Goal: Browse casually: Explore the website without a specific task or goal

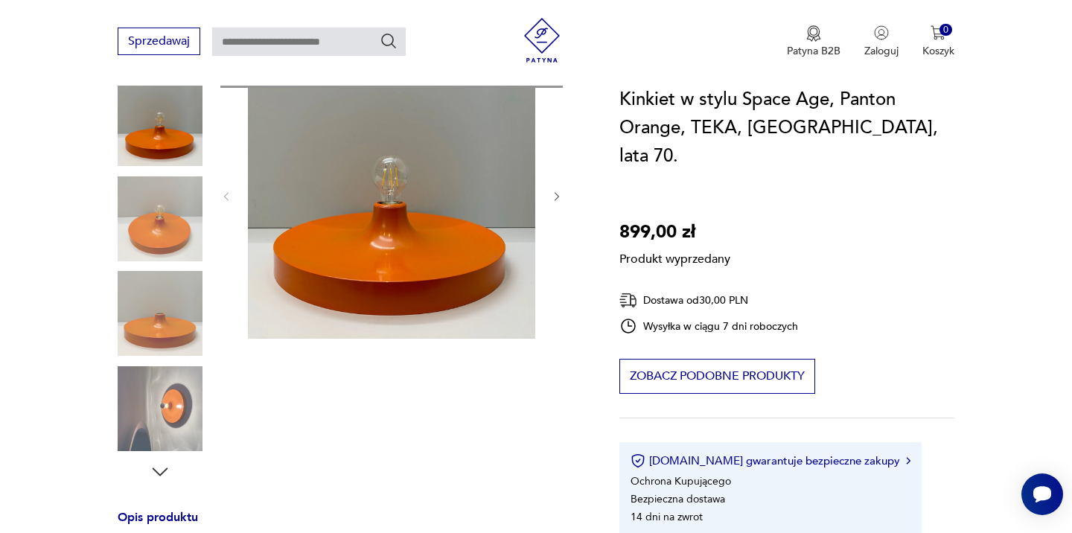
click at [560, 195] on div "Produkt wyprzedany Opis produktu Unikatowy kinkiet w stylu Space Age. Aluminiow…" at bounding box center [351, 451] width 466 height 800
click at [554, 195] on div "Produkt wyprzedany Opis produktu Unikatowy kinkiet w stylu Space Age. Aluminiow…" at bounding box center [351, 451] width 466 height 800
click at [170, 234] on div "Produkt wyprzedany Opis produktu Unikatowy kinkiet w stylu Space Age. Aluminiow…" at bounding box center [351, 451] width 466 height 800
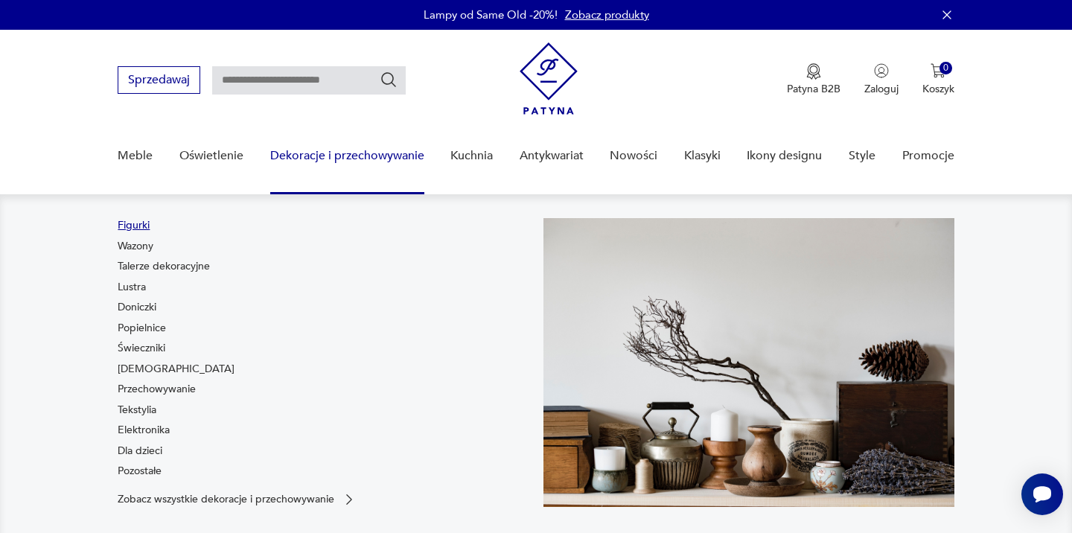
click at [141, 227] on link "Figurki" at bounding box center [134, 225] width 32 height 15
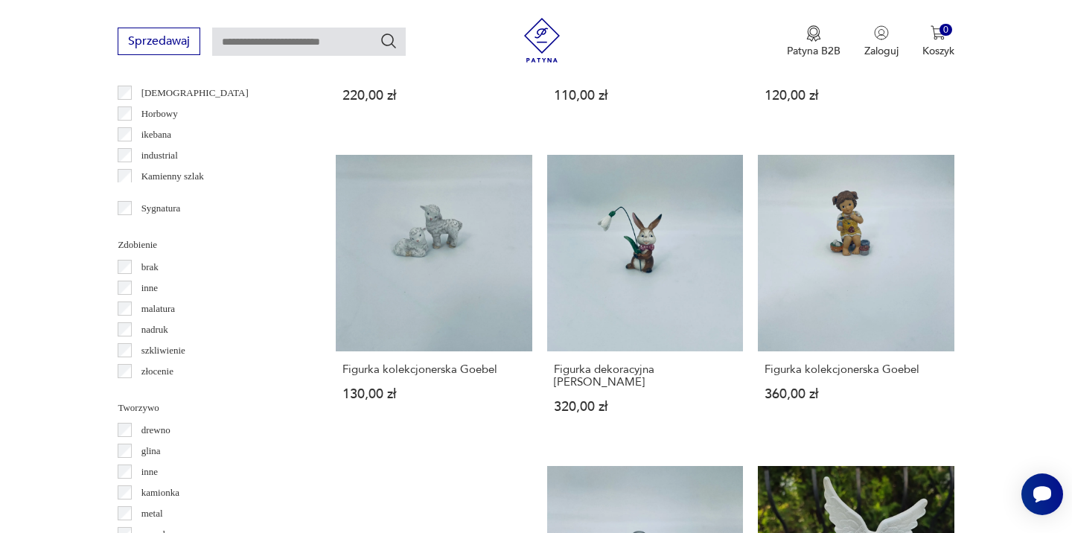
scroll to position [1437, 0]
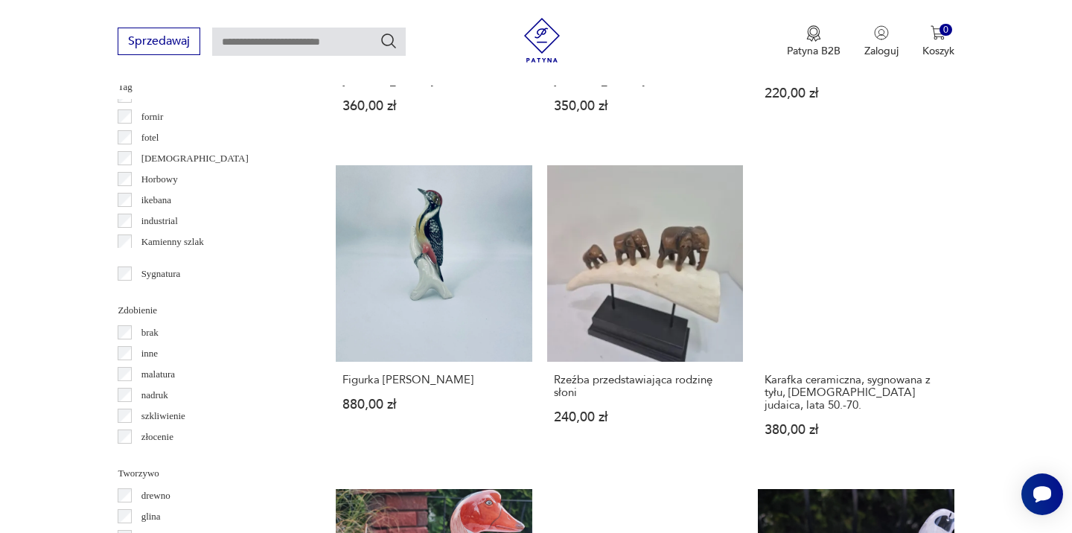
scroll to position [1424, 0]
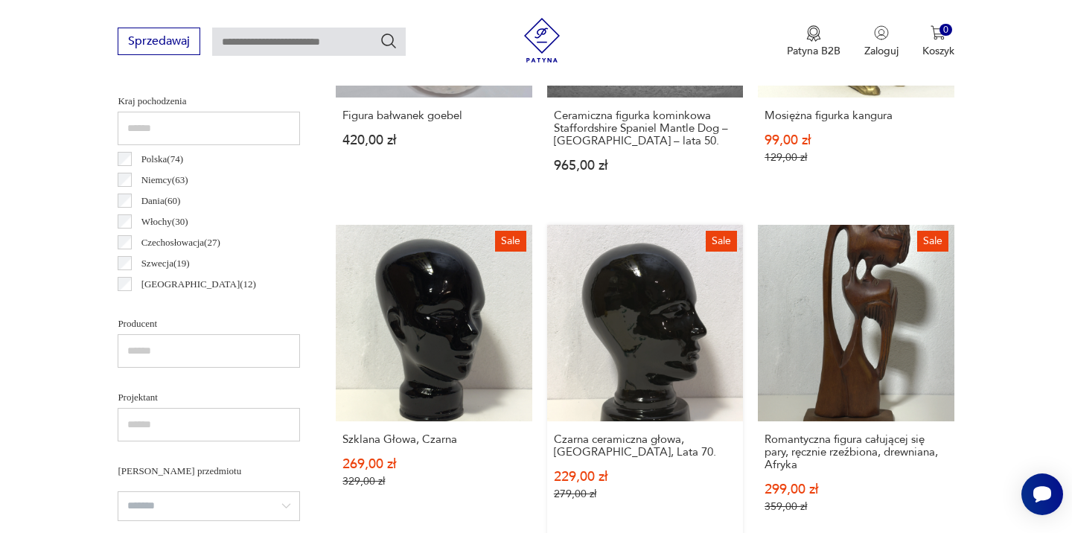
scroll to position [765, 0]
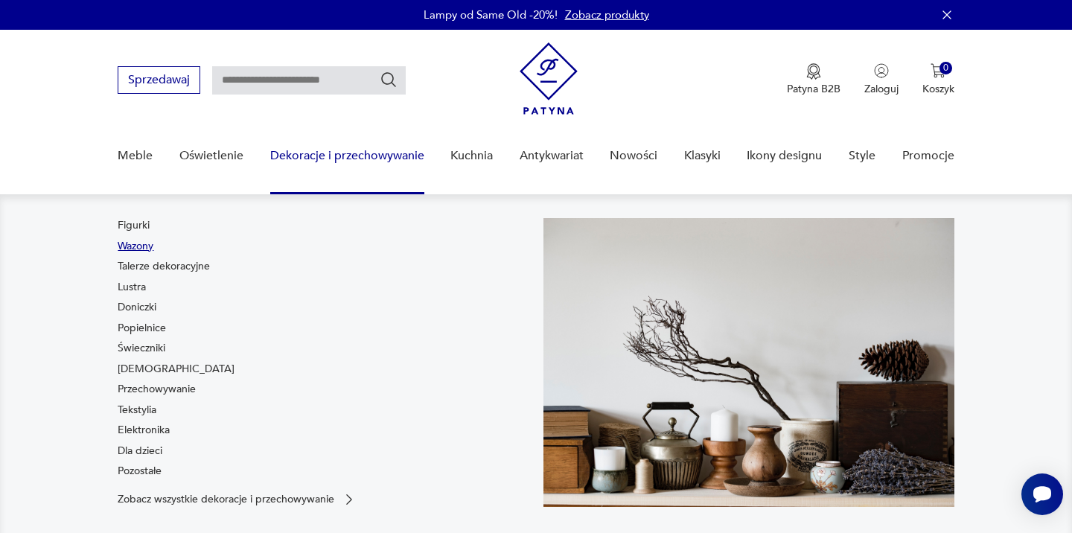
click at [140, 250] on link "Wazony" at bounding box center [136, 246] width 36 height 15
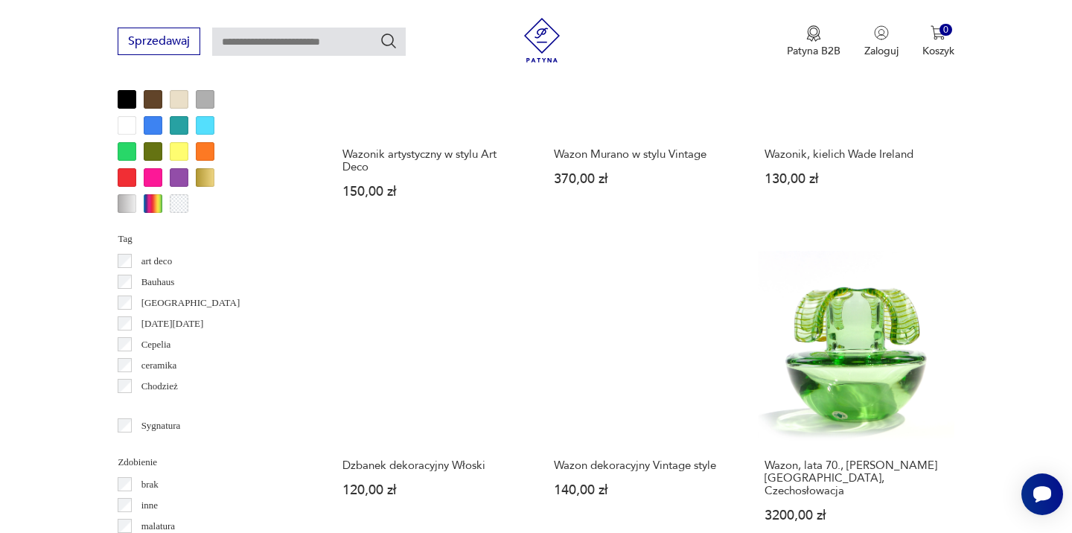
scroll to position [1393, 0]
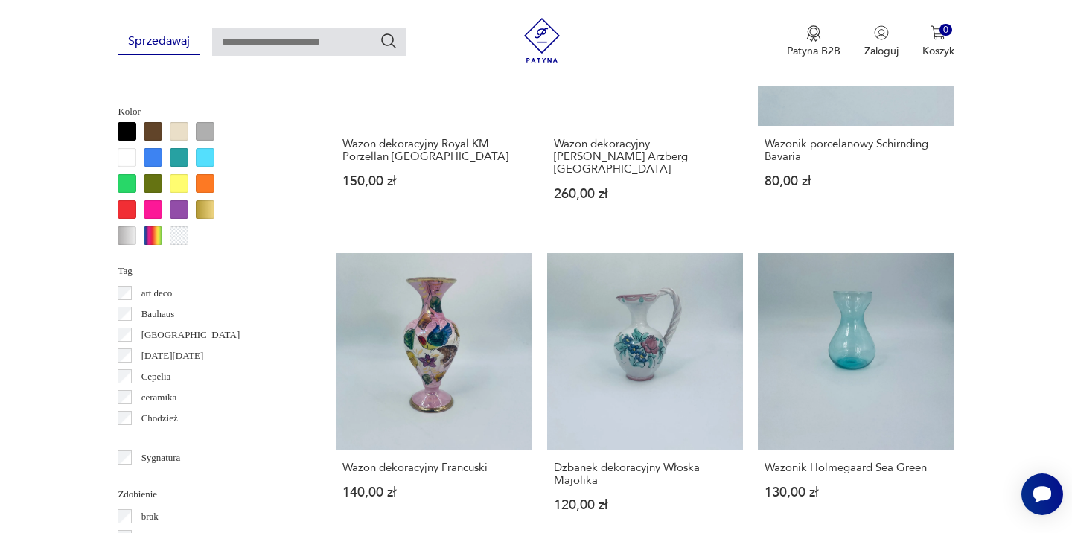
scroll to position [1364, 0]
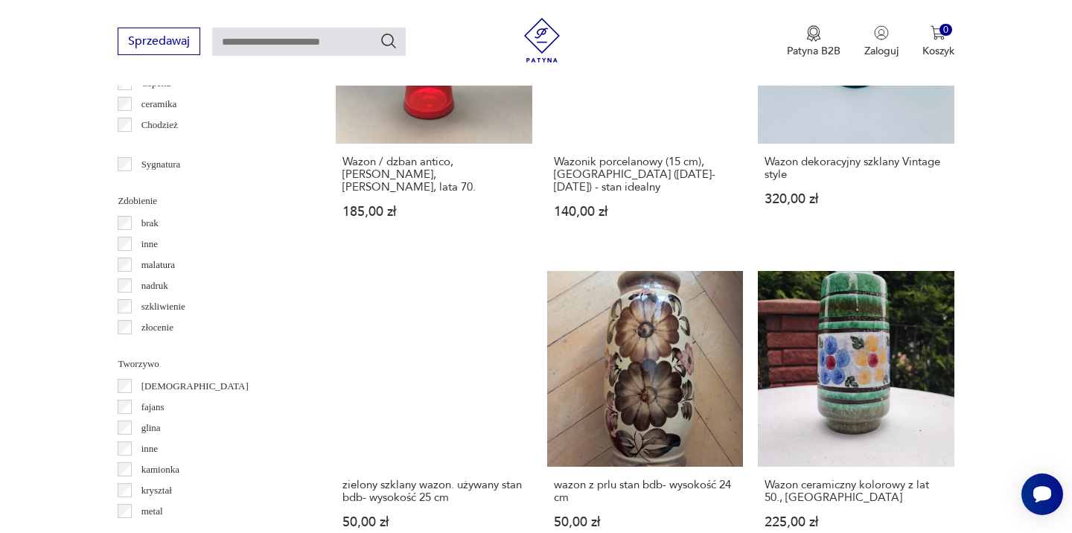
scroll to position [1513, 0]
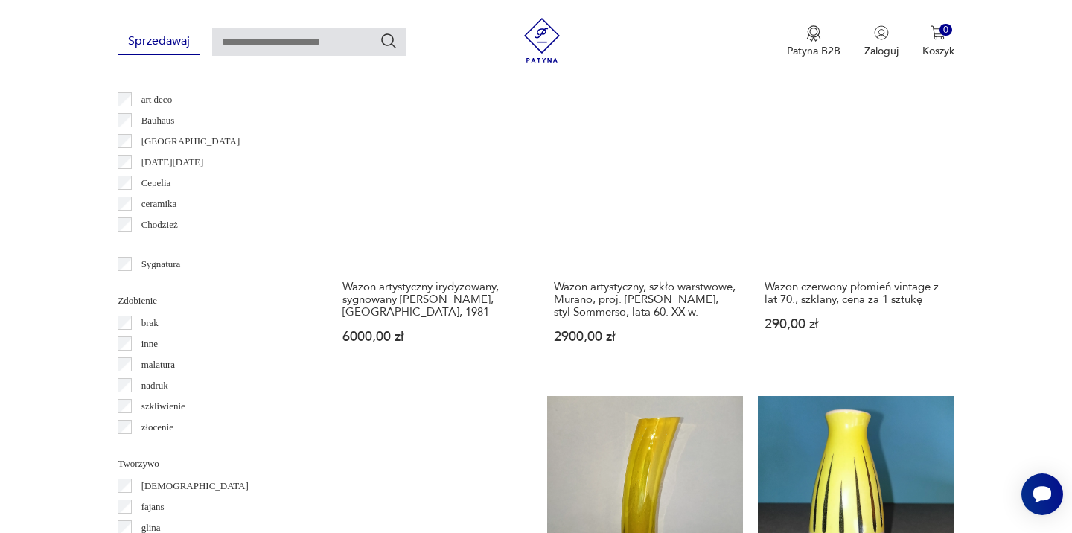
scroll to position [1556, 0]
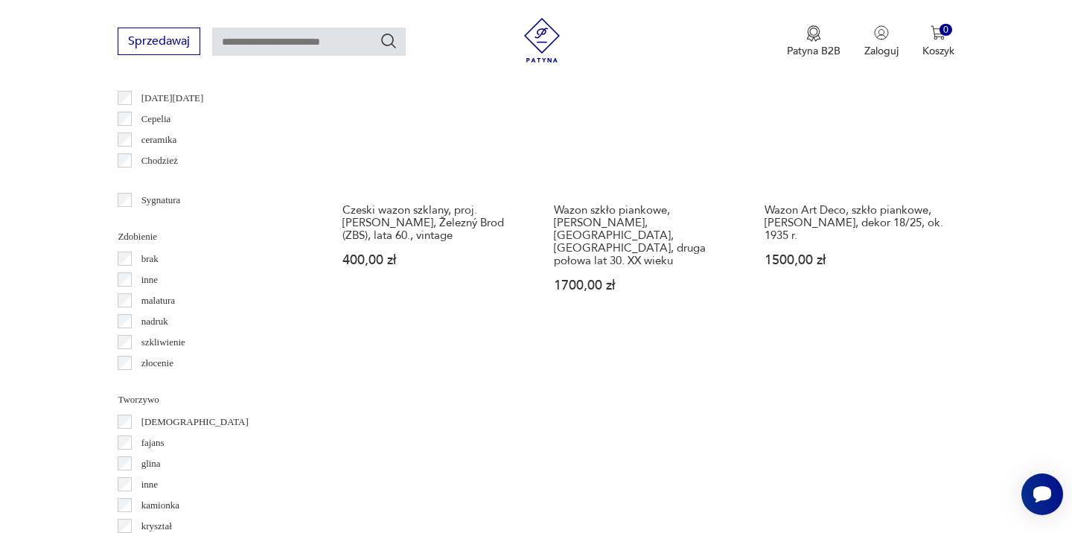
scroll to position [1600, 0]
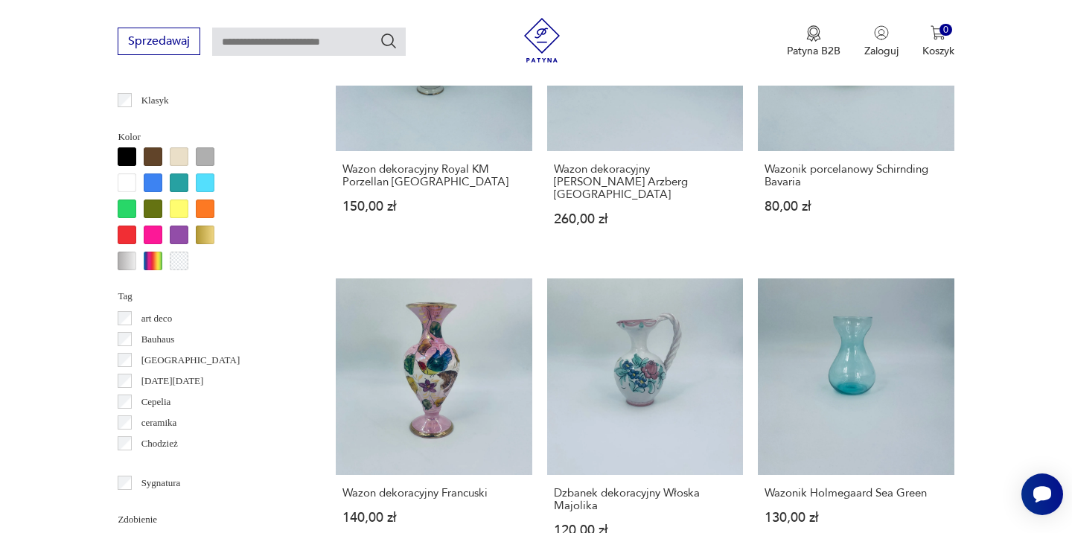
scroll to position [1345, 0]
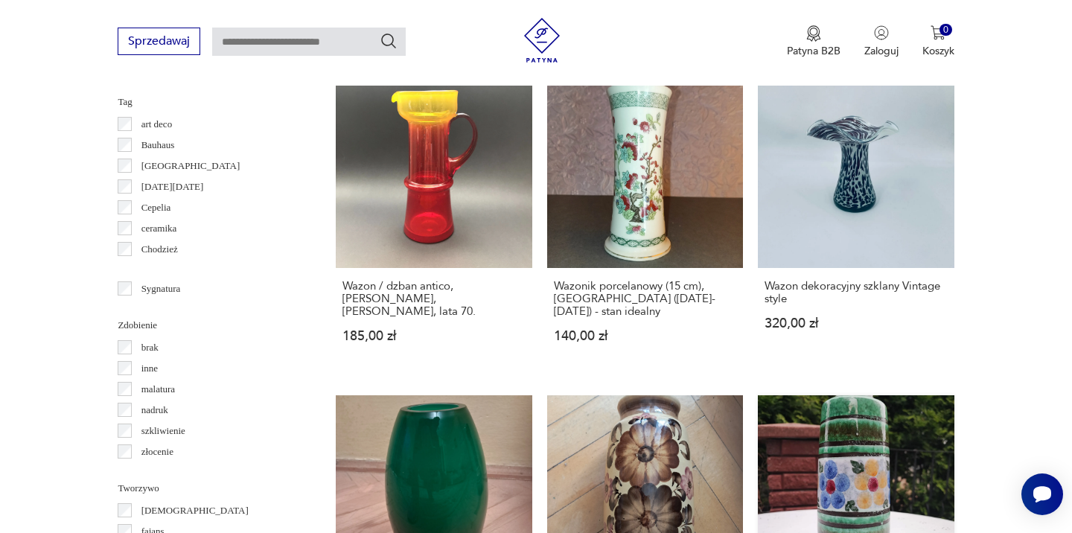
scroll to position [1566, 0]
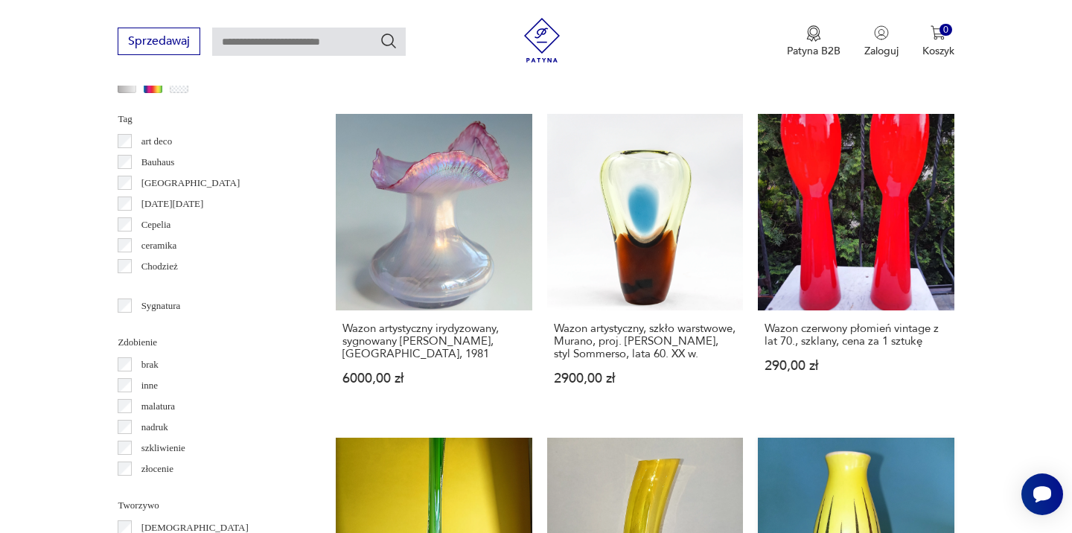
scroll to position [1522, 0]
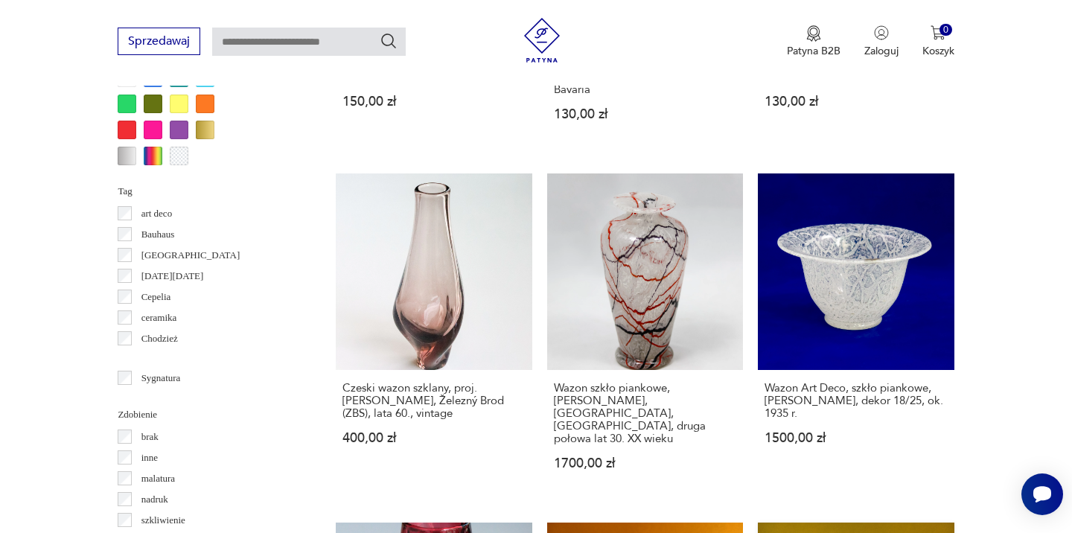
scroll to position [1440, 0]
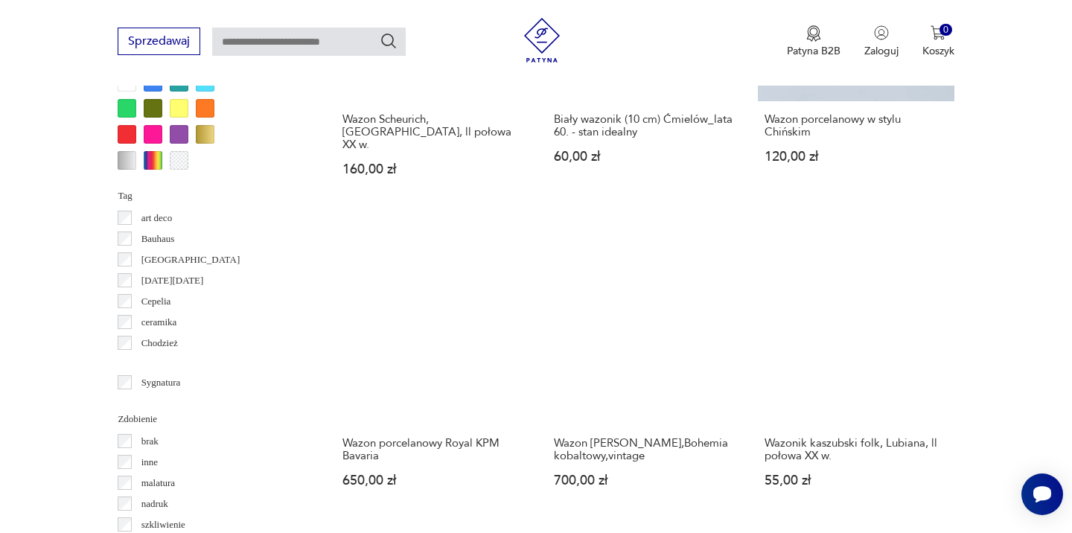
scroll to position [1443, 0]
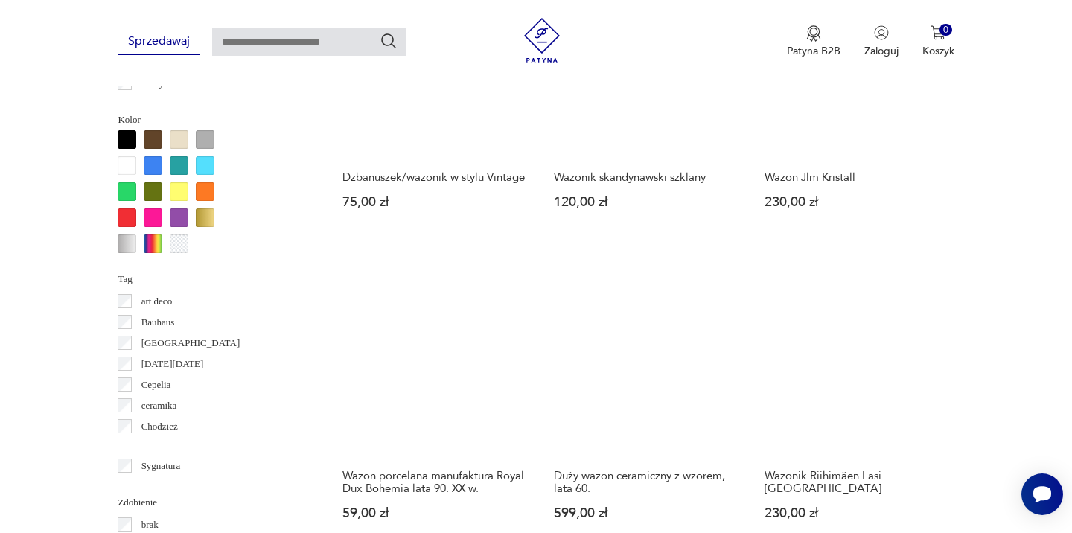
scroll to position [1211, 0]
